Goal: Find specific page/section: Find specific page/section

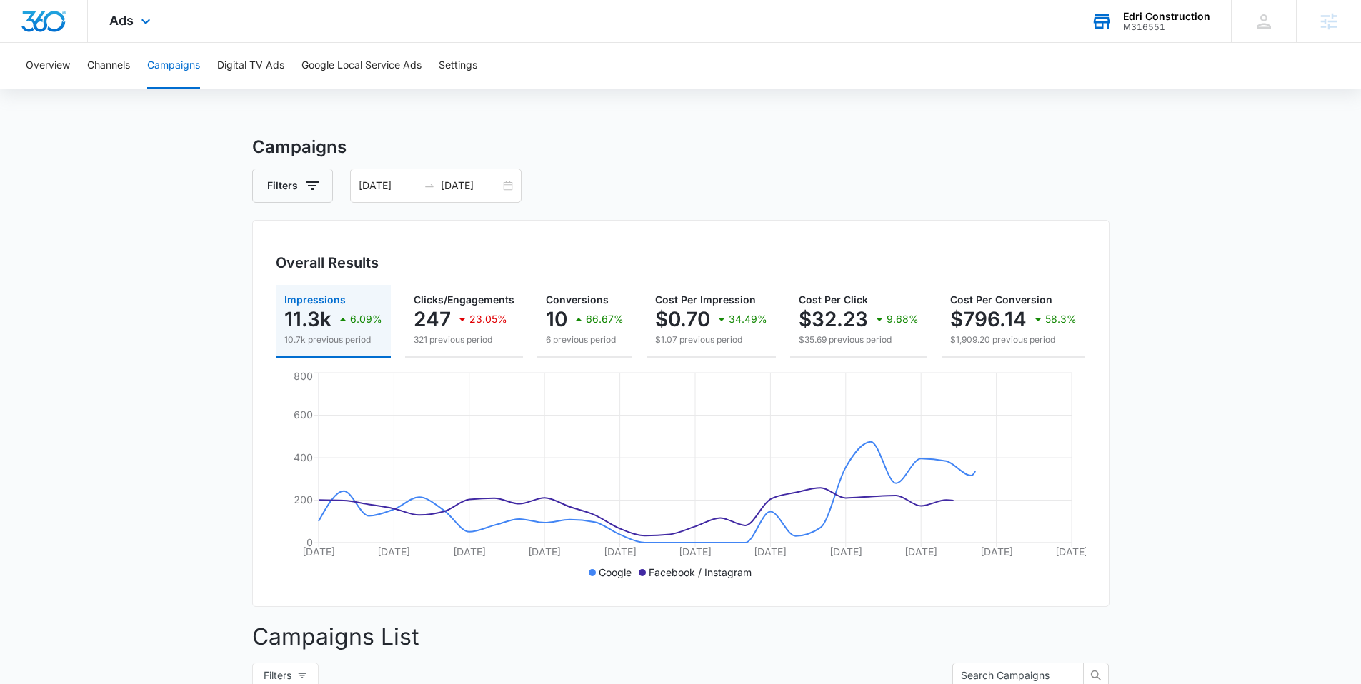
click at [1160, 14] on div "Edri Construction" at bounding box center [1166, 16] width 87 height 11
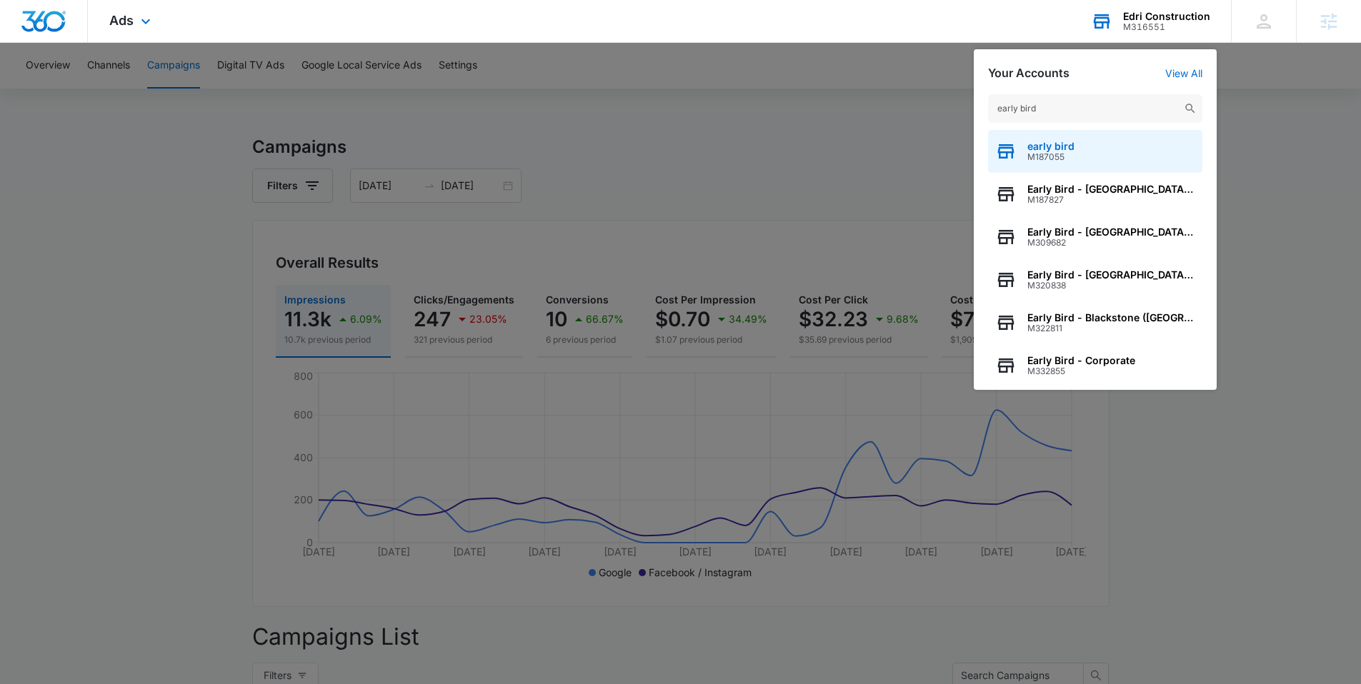
type input "early bird"
click at [1048, 145] on span "early bird" at bounding box center [1050, 146] width 47 height 11
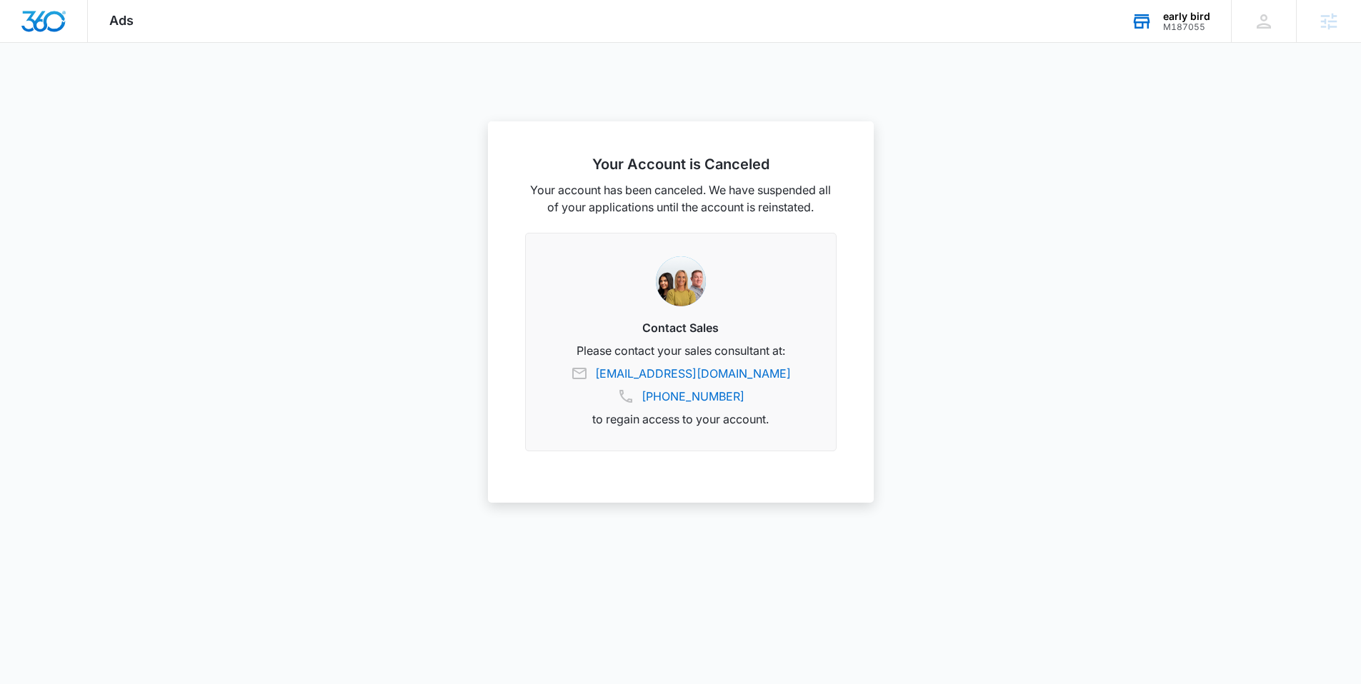
click at [1179, 24] on div "M187055" at bounding box center [1186, 27] width 47 height 10
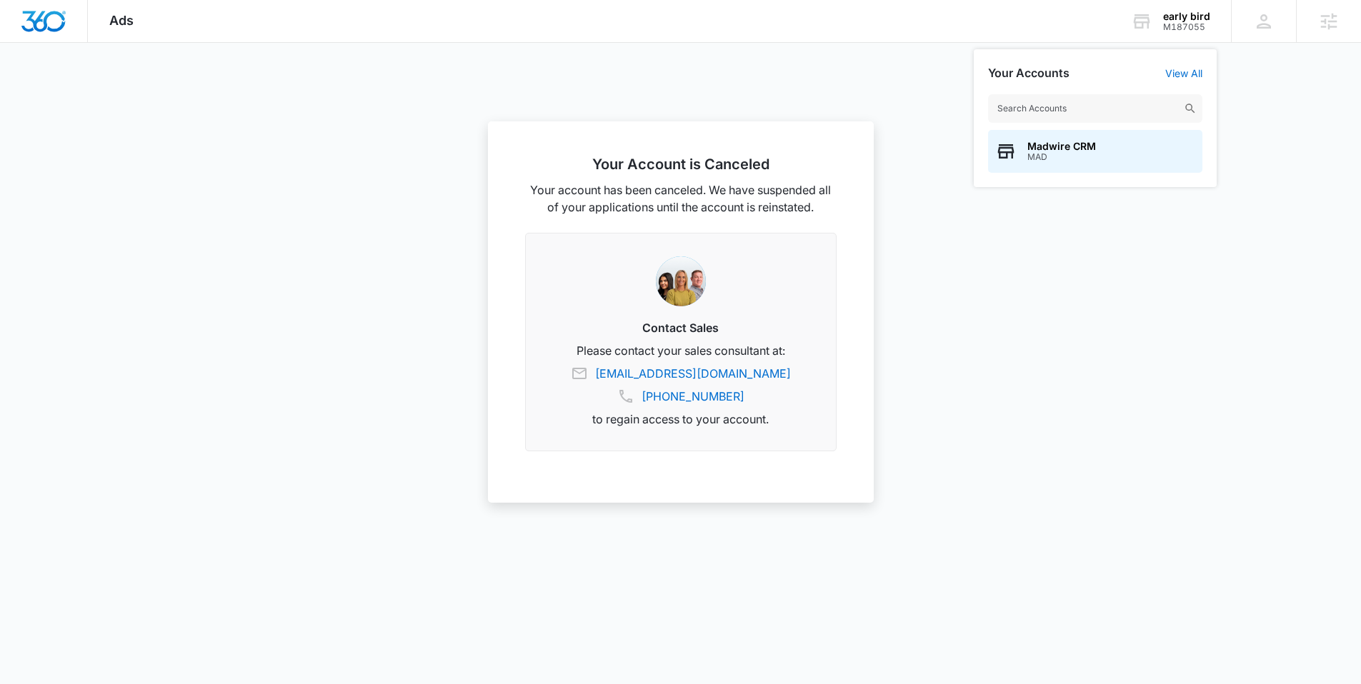
drag, startPoint x: 1044, startPoint y: 110, endPoint x: 1065, endPoint y: 99, distance: 23.3
click at [1046, 106] on input "text" at bounding box center [1095, 108] width 214 height 29
type input "early bird"
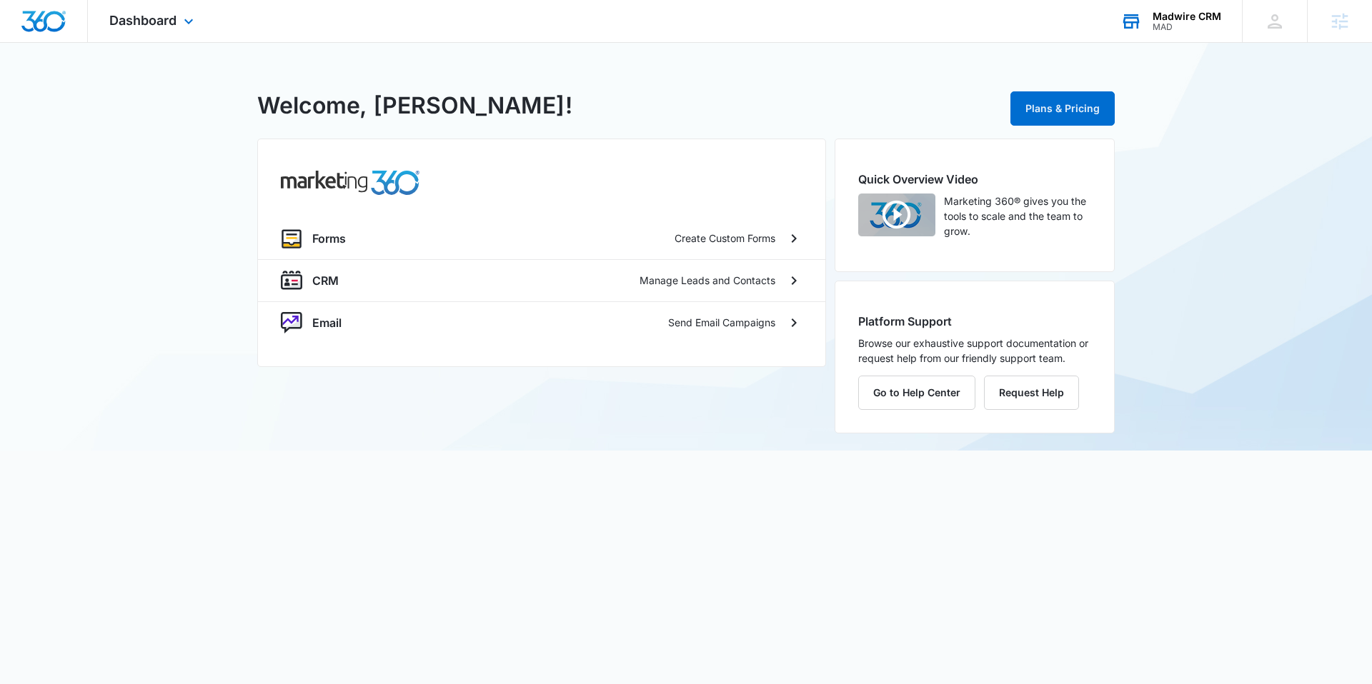
click at [1170, 26] on div "MAD" at bounding box center [1186, 27] width 69 height 10
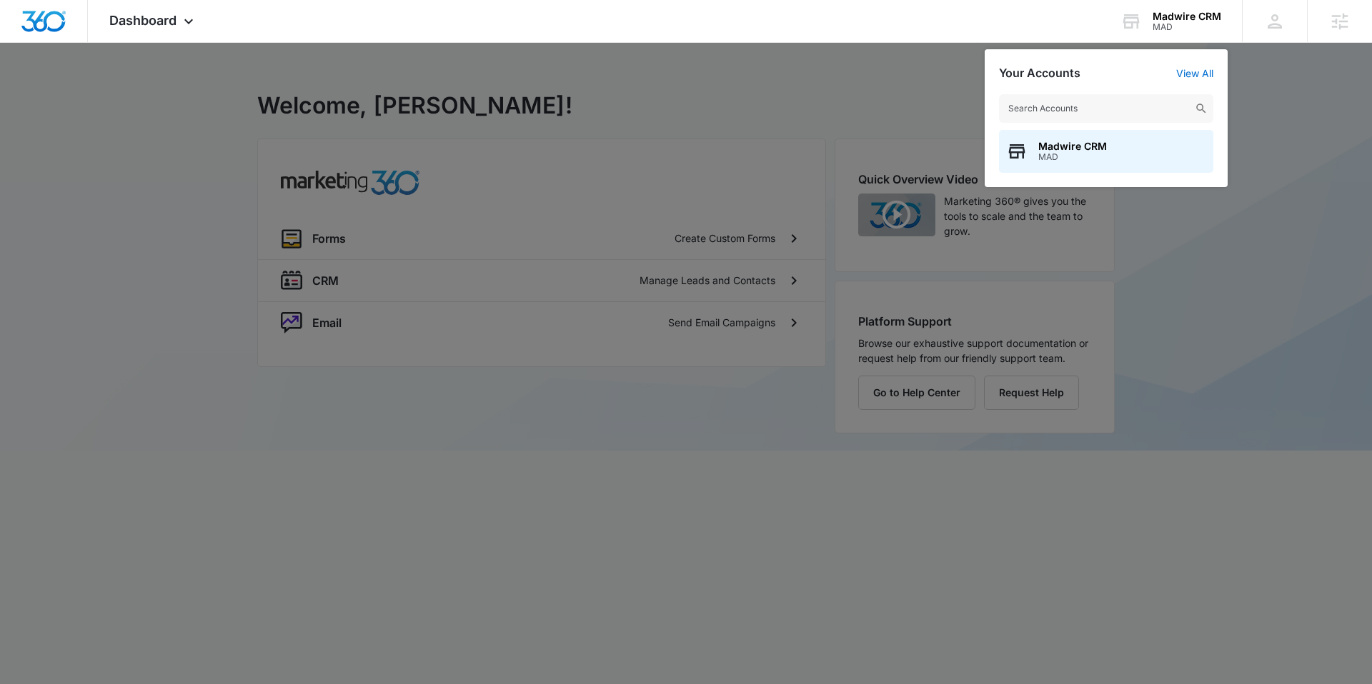
click at [1063, 111] on input "text" at bounding box center [1106, 108] width 214 height 29
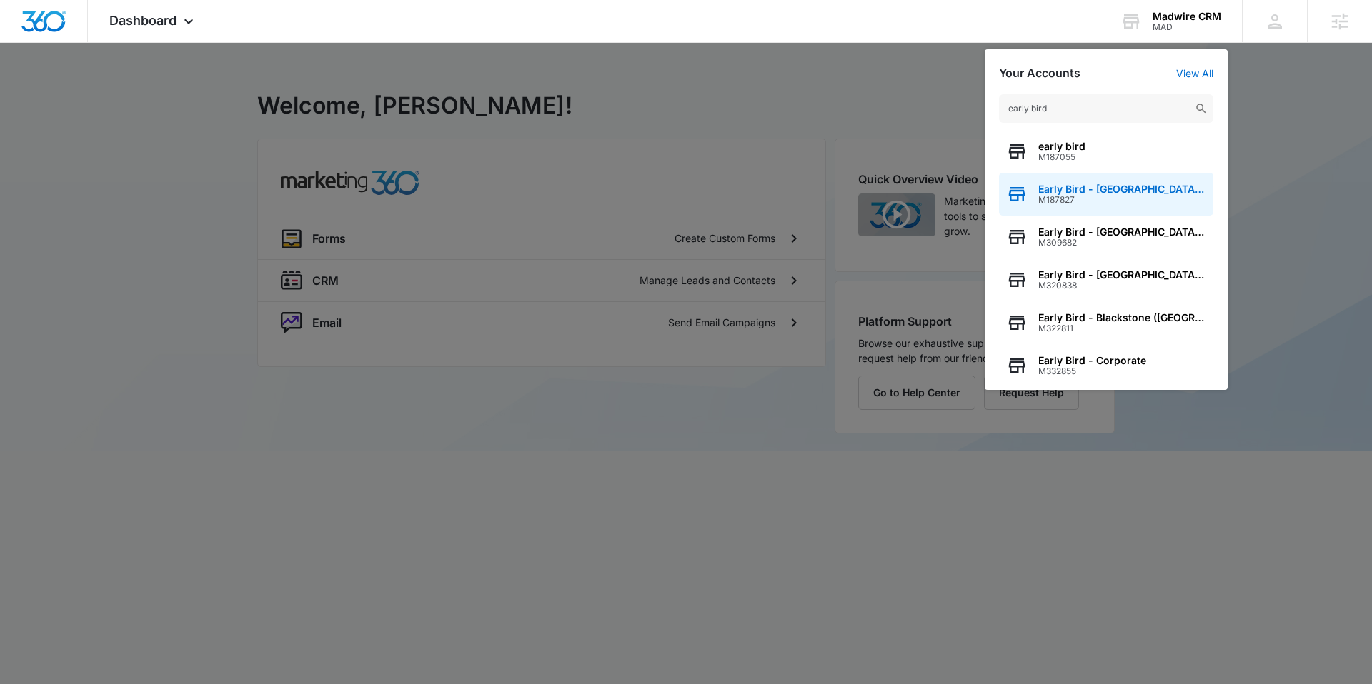
type input "early bird"
click at [1066, 193] on span "Early Bird - [GEOGRAPHIC_DATA] ([GEOGRAPHIC_DATA])" at bounding box center [1122, 189] width 168 height 11
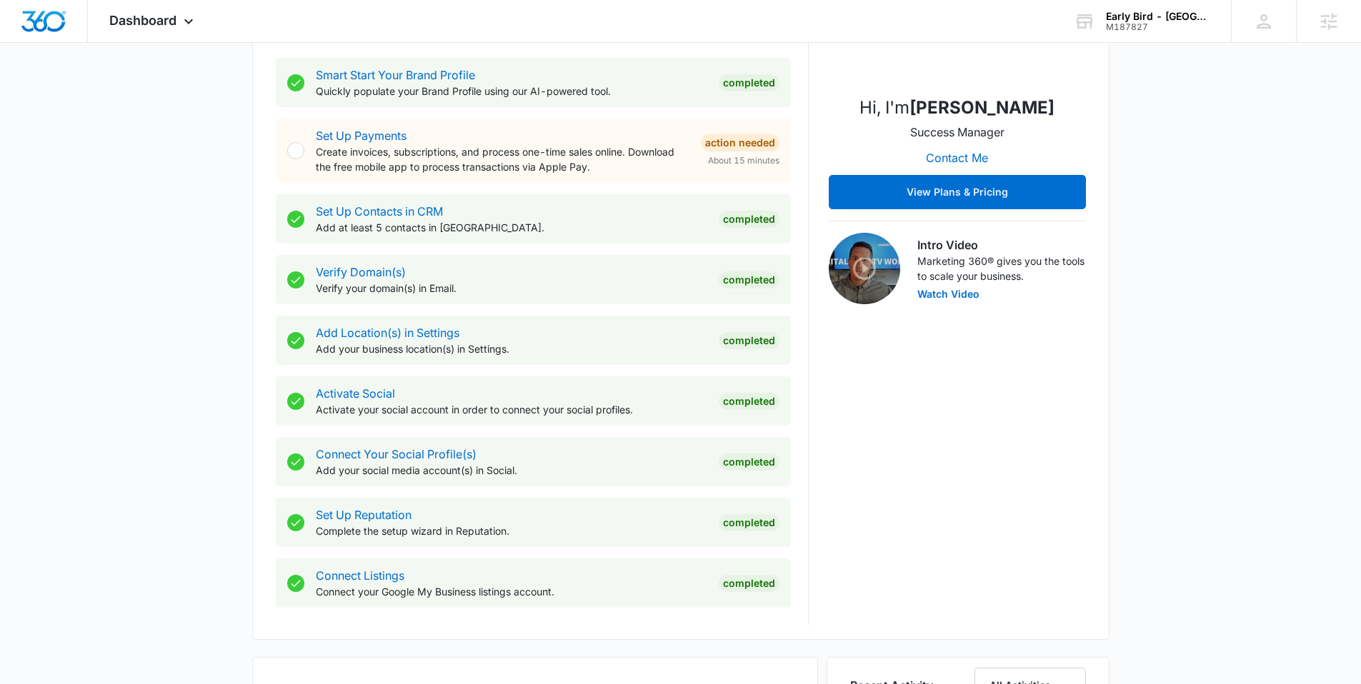
scroll to position [587, 0]
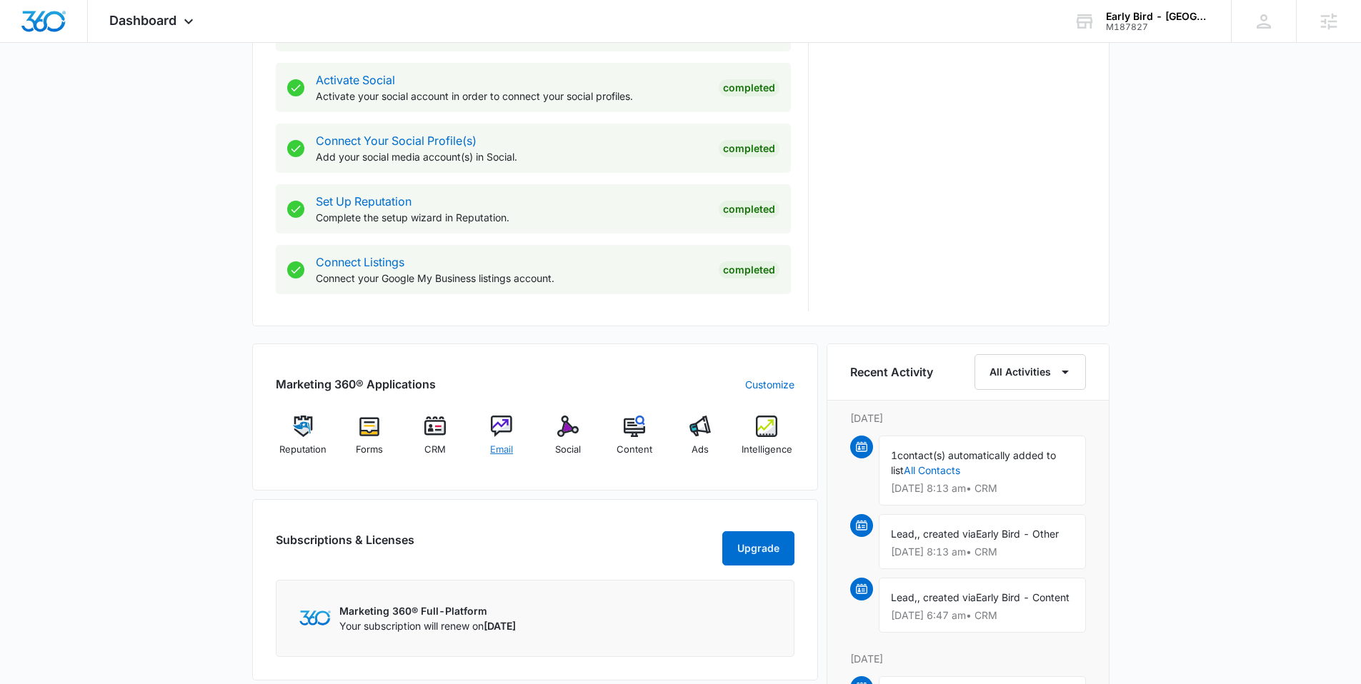
click at [502, 429] on img at bounding box center [501, 426] width 21 height 21
